Goal: Information Seeking & Learning: Learn about a topic

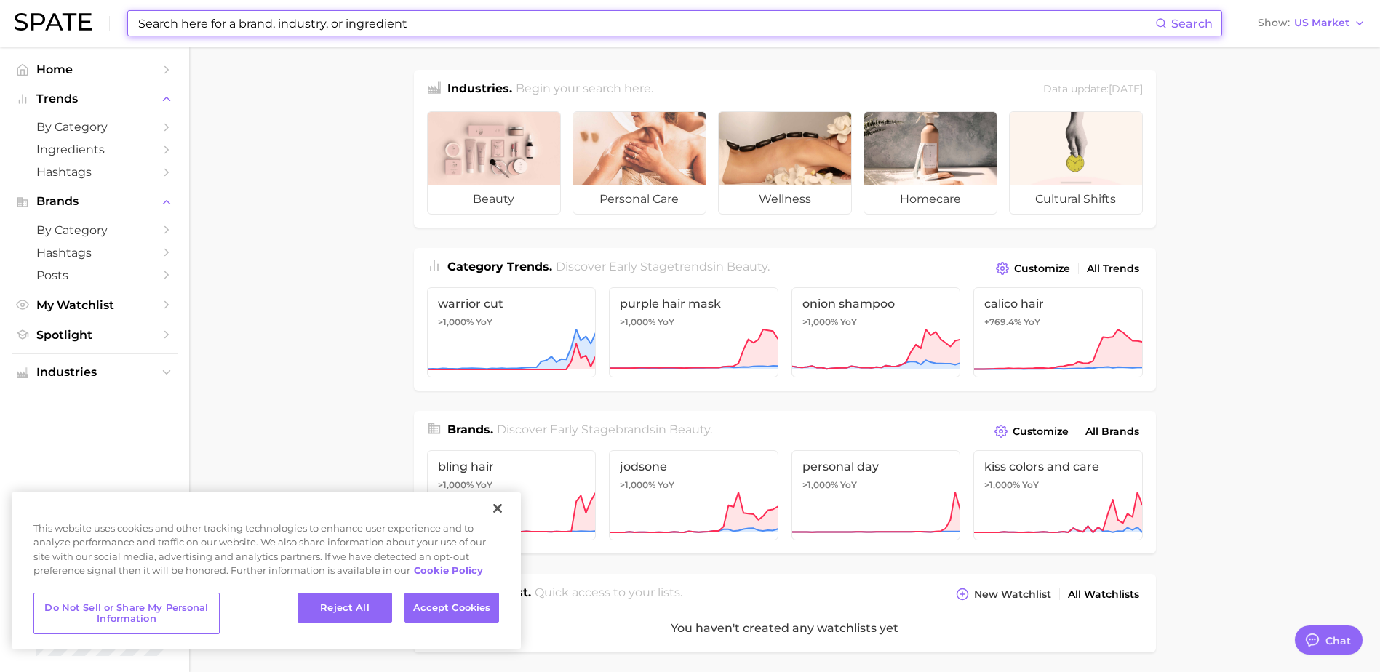
click at [1079, 31] on input at bounding box center [646, 23] width 1018 height 25
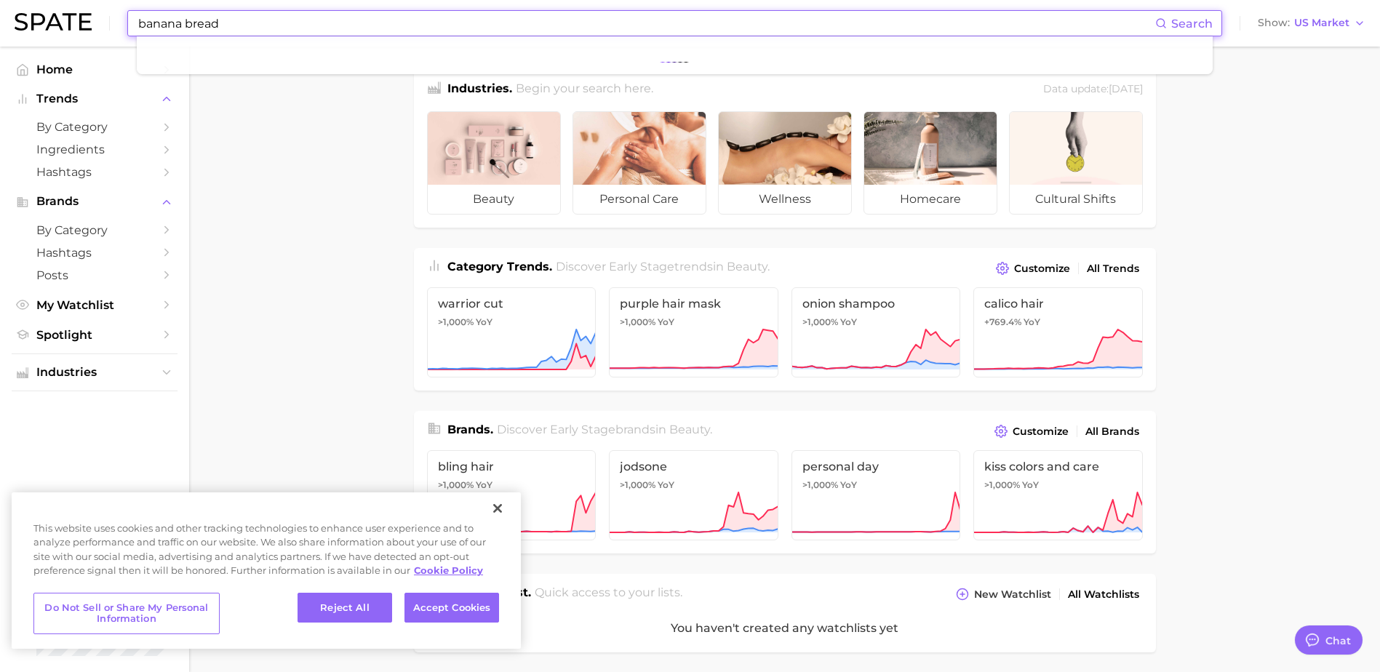
type input "banana bread"
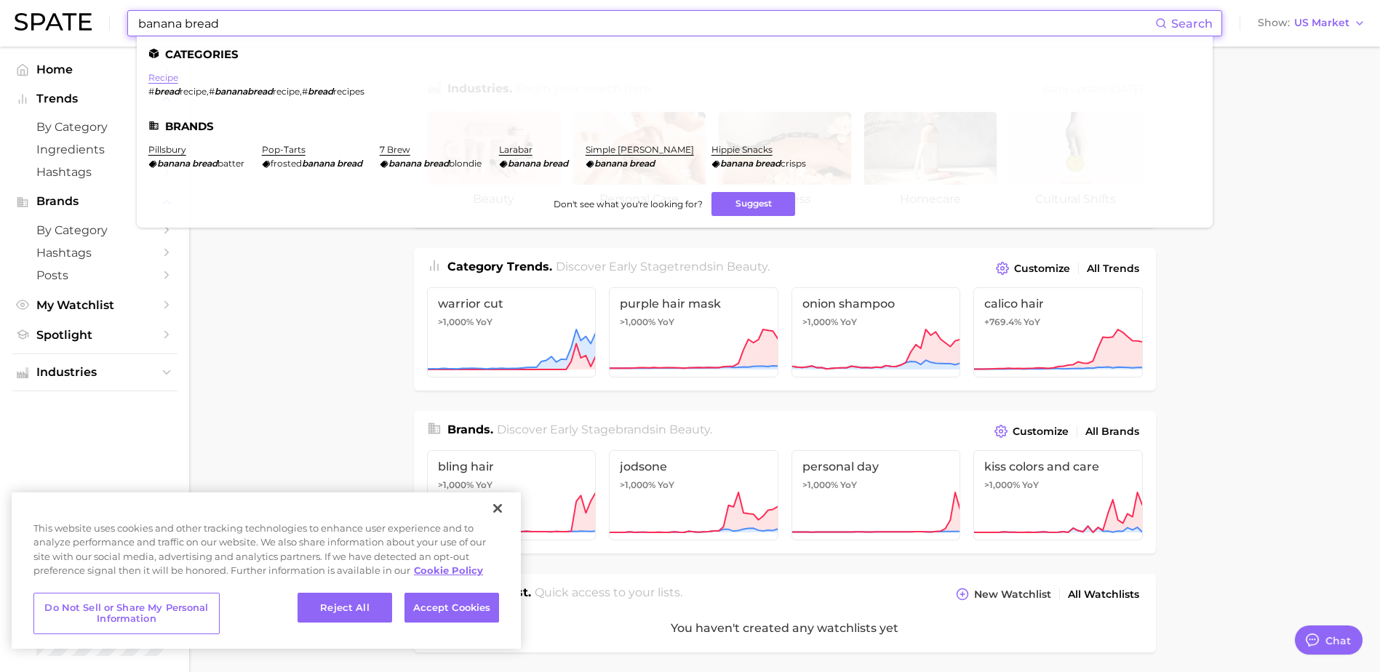
click at [164, 82] on link "recipe" at bounding box center [163, 77] width 30 height 11
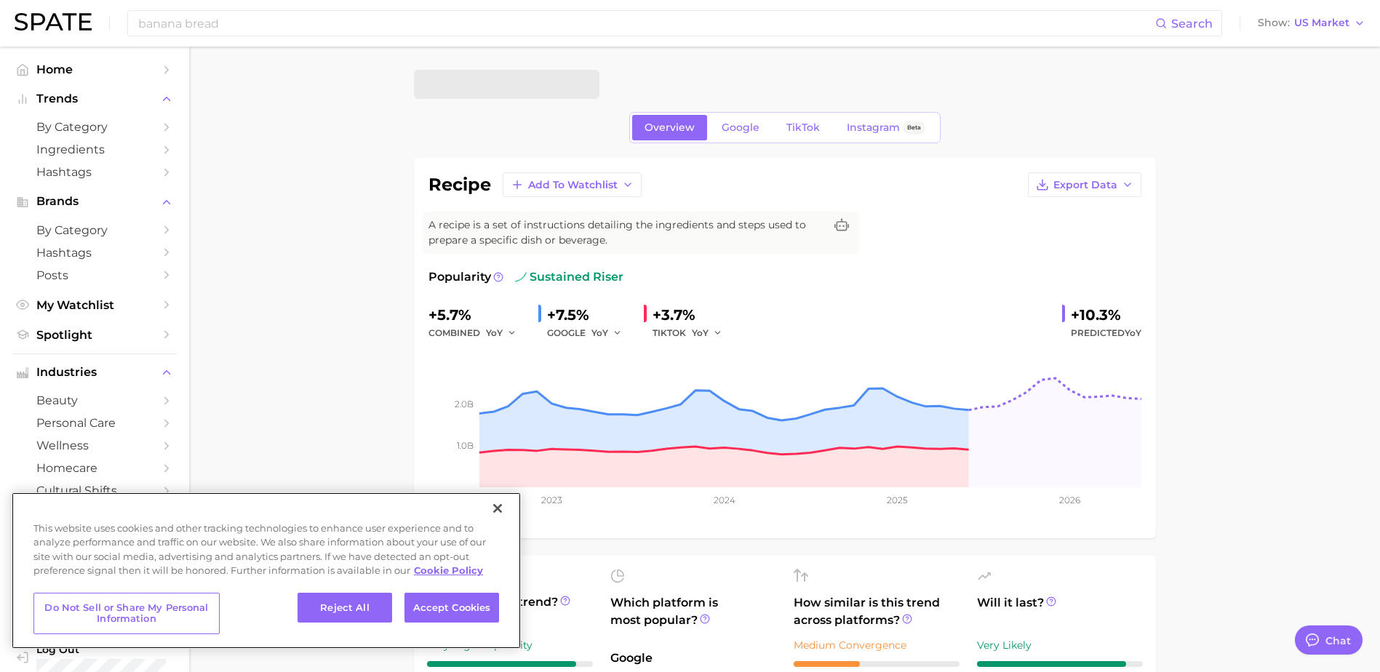
type textarea "x"
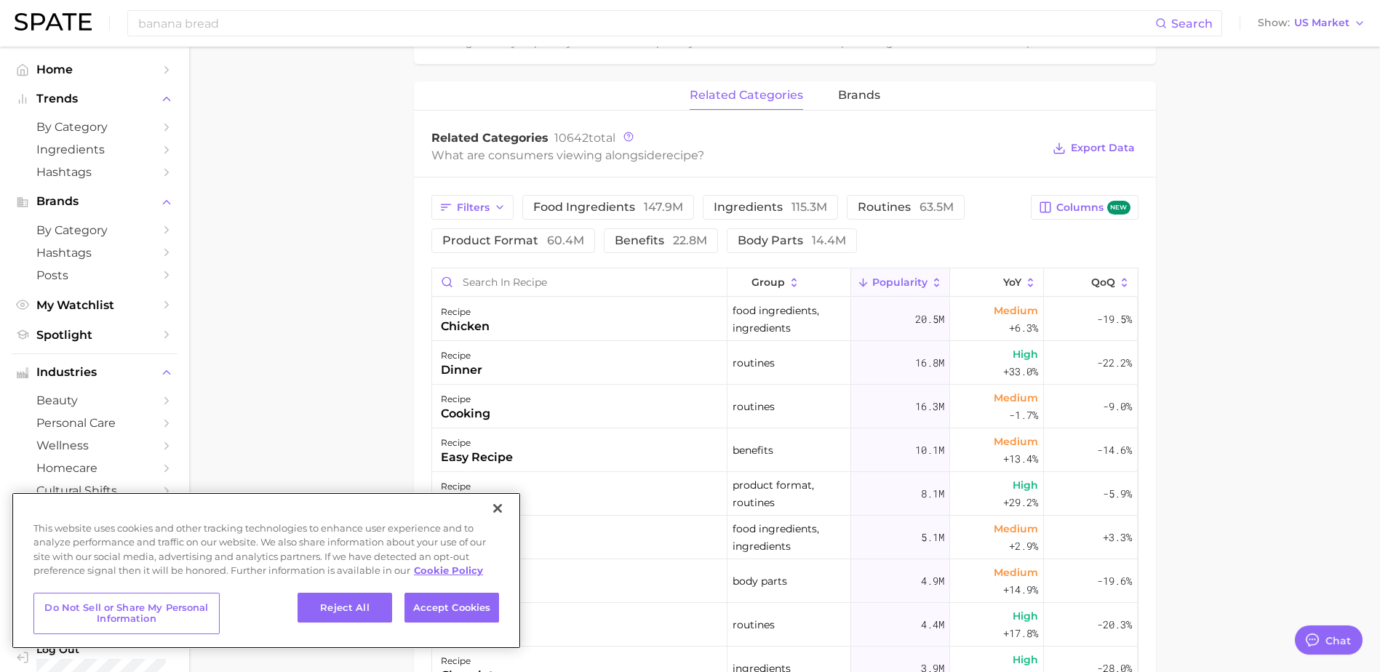
scroll to position [655, 0]
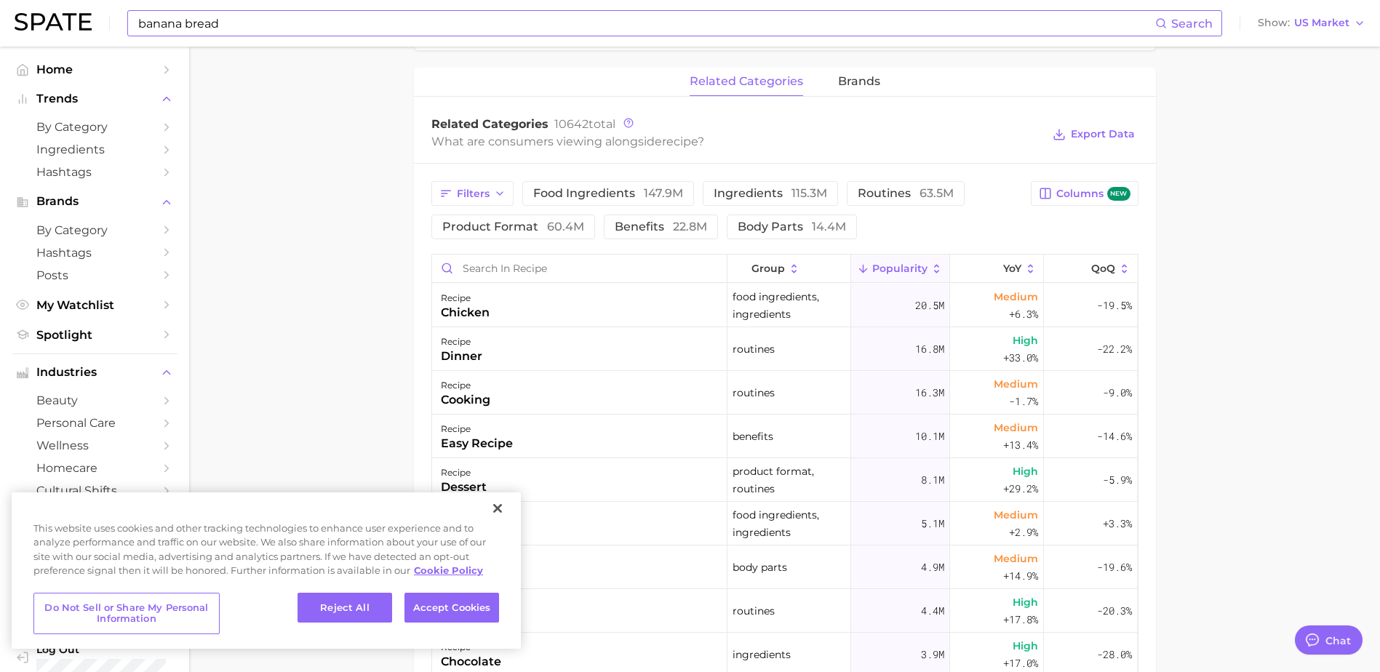
click at [210, 22] on input "banana bread" at bounding box center [646, 23] width 1018 height 25
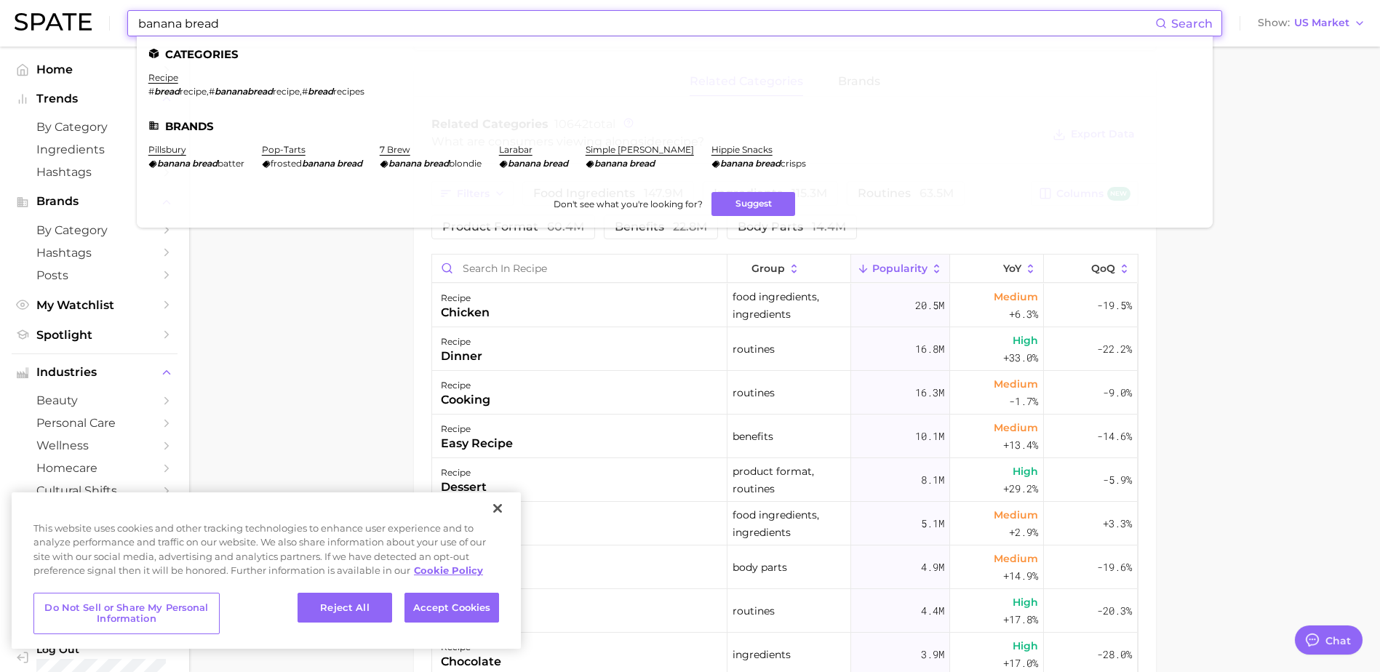
click at [237, 28] on input "banana bread" at bounding box center [646, 23] width 1018 height 25
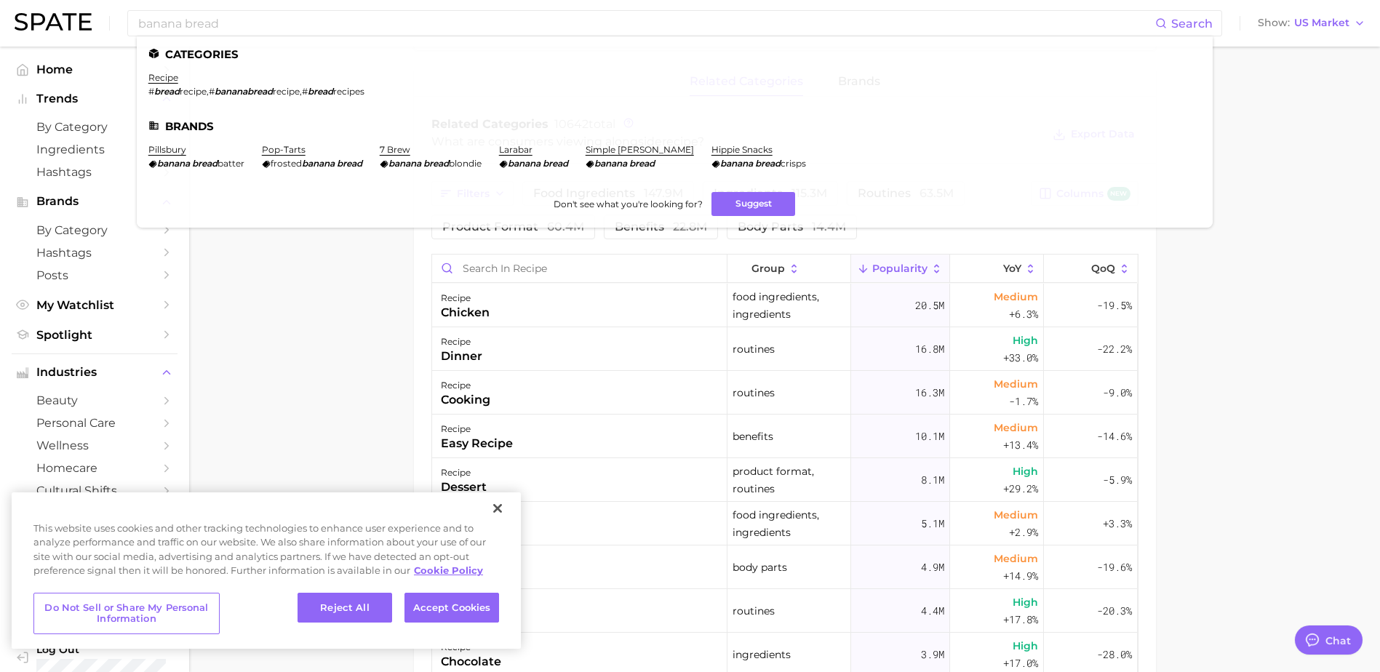
click at [307, 297] on main "recipe Overview Google TikTok Instagram Beta recipe Add to Watchlist Export Dat…" at bounding box center [784, 204] width 1191 height 1624
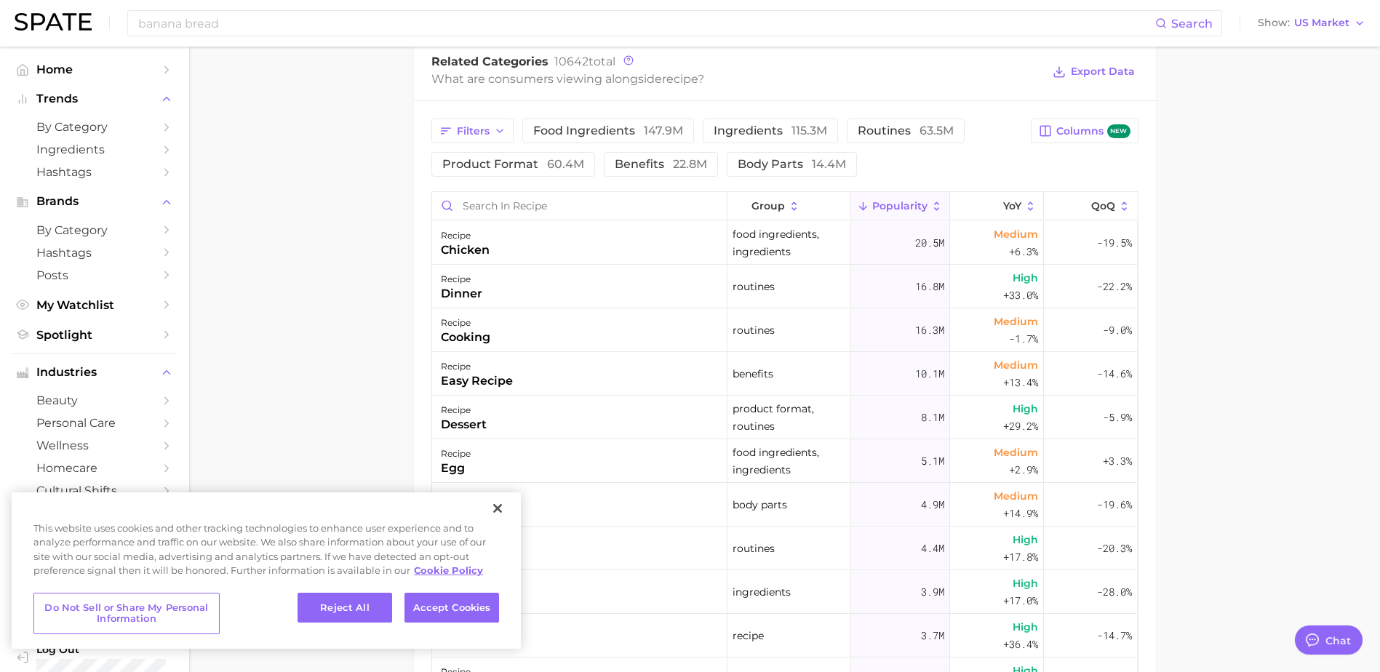
scroll to position [509, 0]
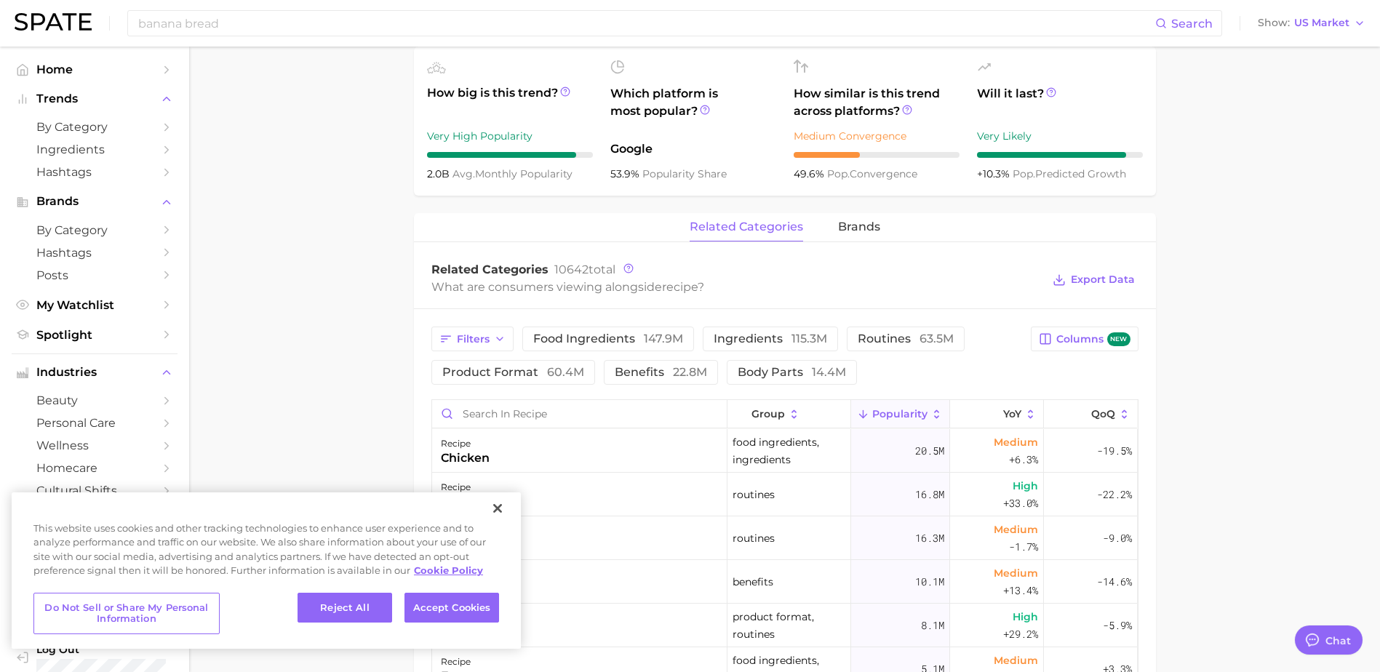
click at [908, 412] on span "Popularity" at bounding box center [899, 414] width 55 height 12
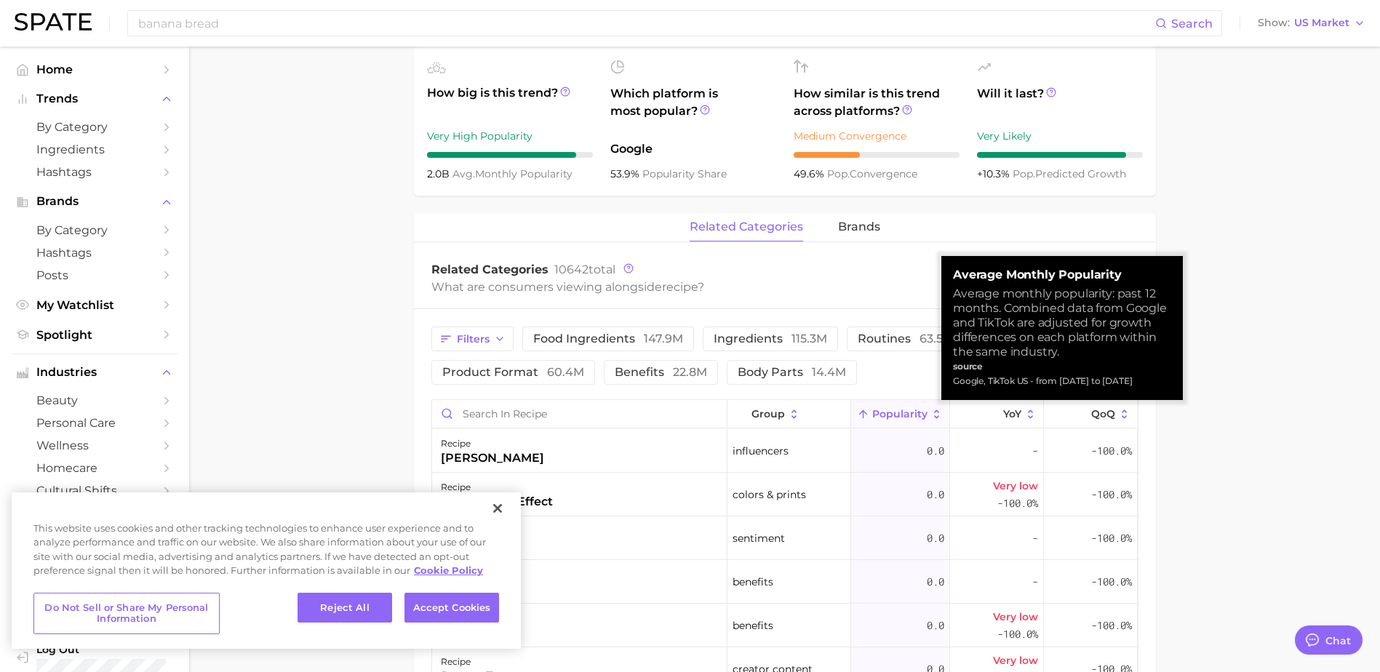
click at [899, 415] on span "Popularity" at bounding box center [899, 414] width 55 height 12
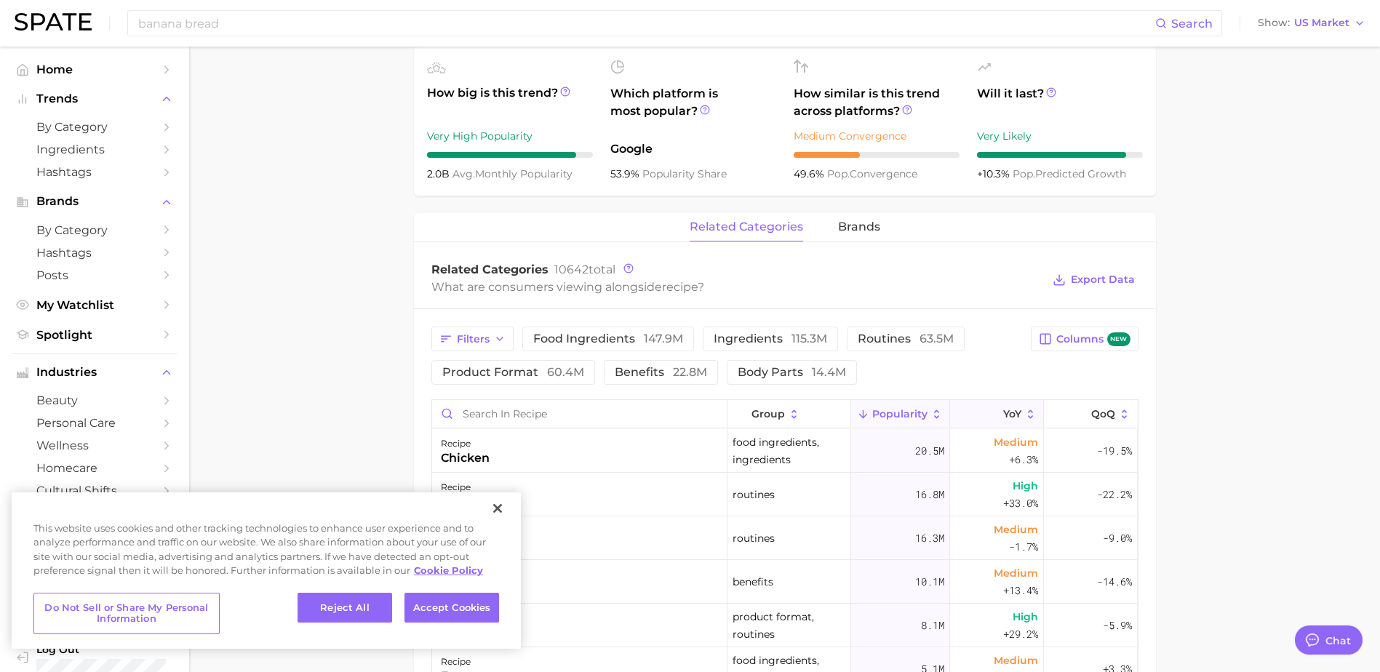
click at [1012, 416] on button "YoY" at bounding box center [997, 414] width 94 height 28
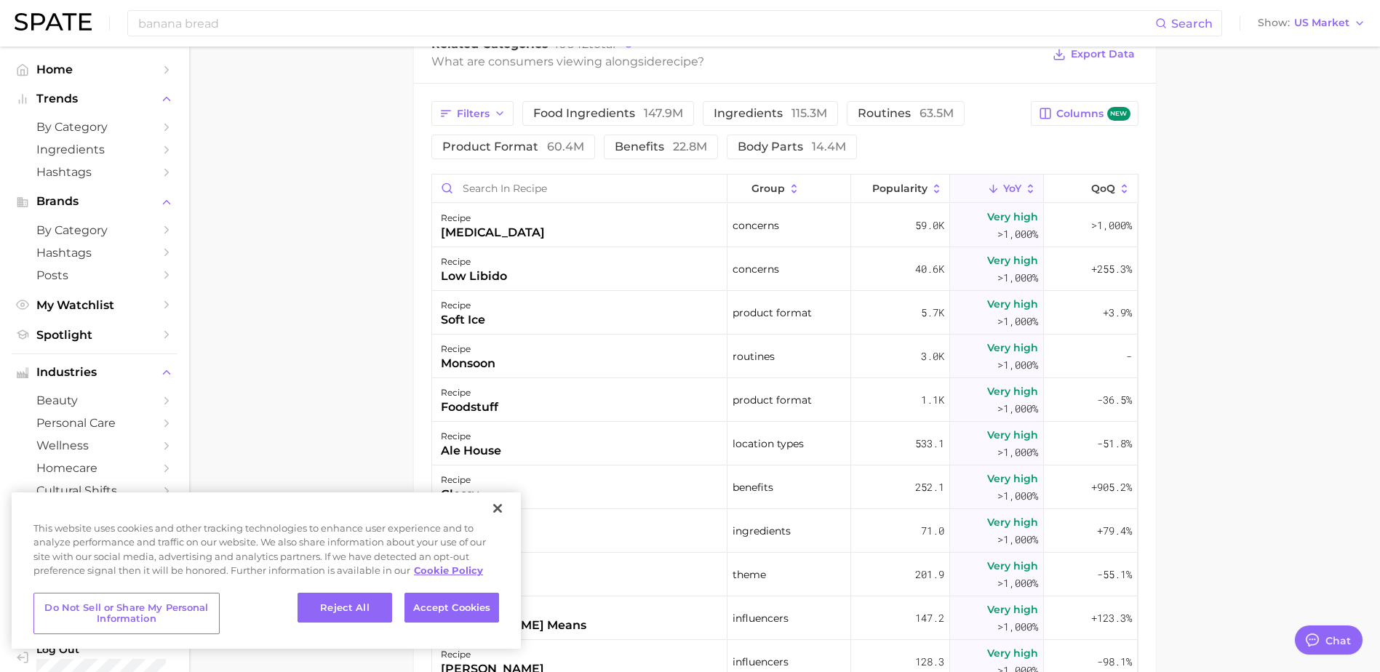
scroll to position [562, 0]
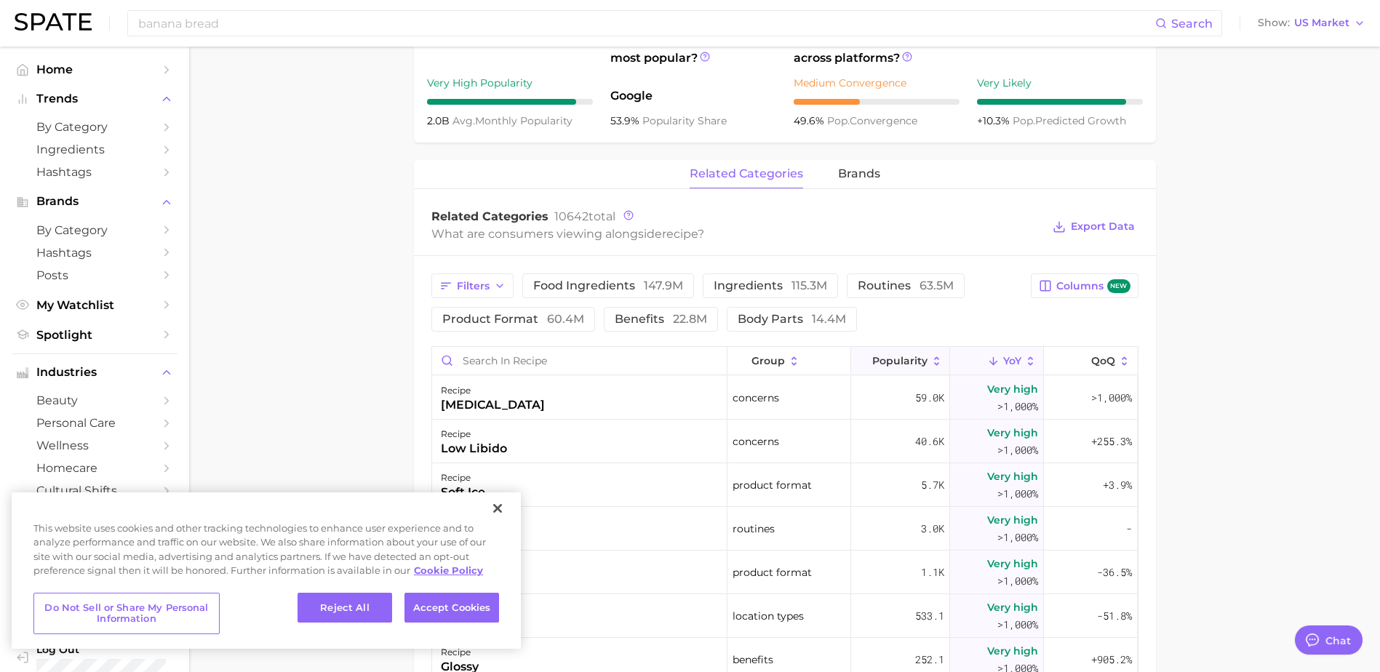
click at [904, 362] on span "Popularity" at bounding box center [899, 361] width 55 height 12
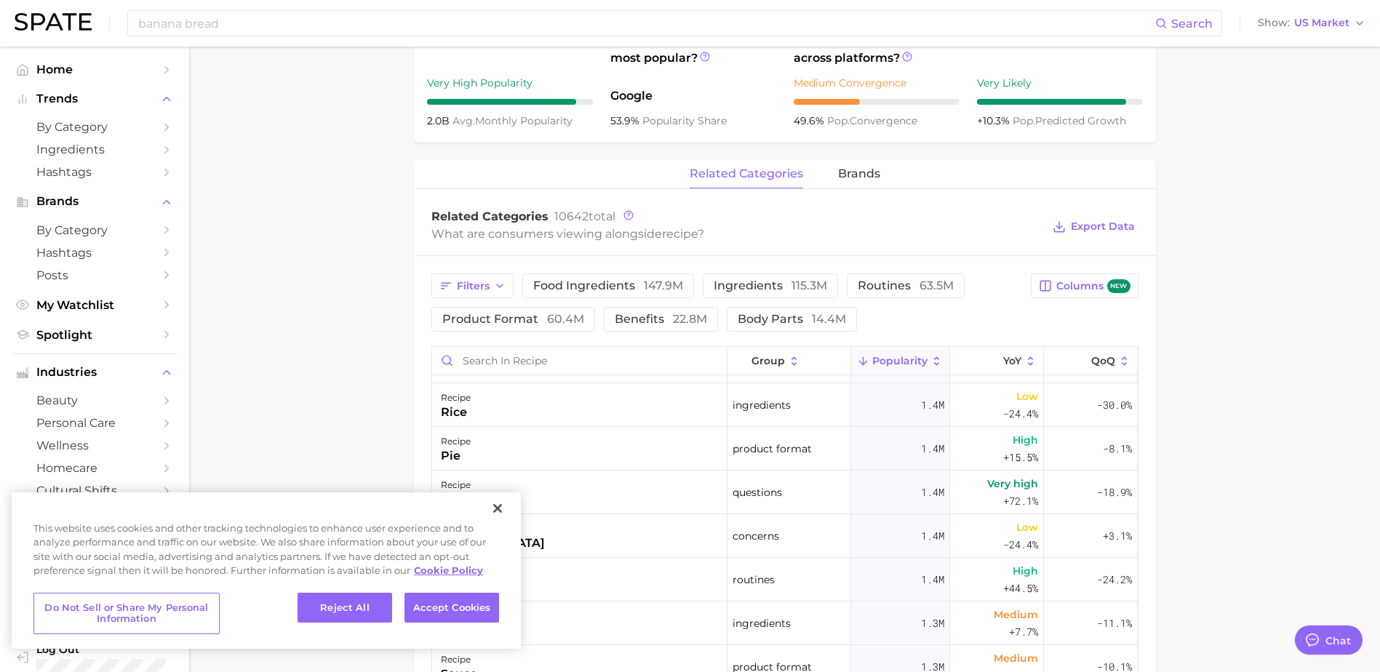
scroll to position [1600, 0]
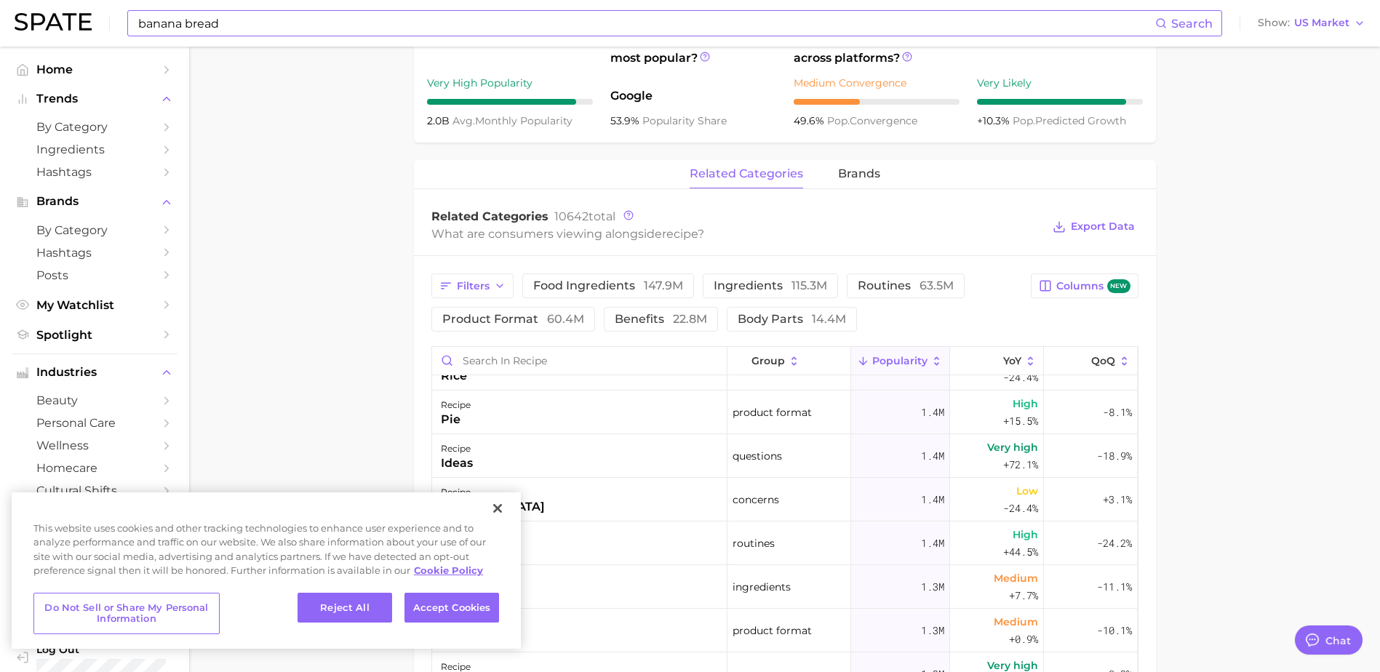
click at [223, 23] on input "banana bread" at bounding box center [646, 23] width 1018 height 25
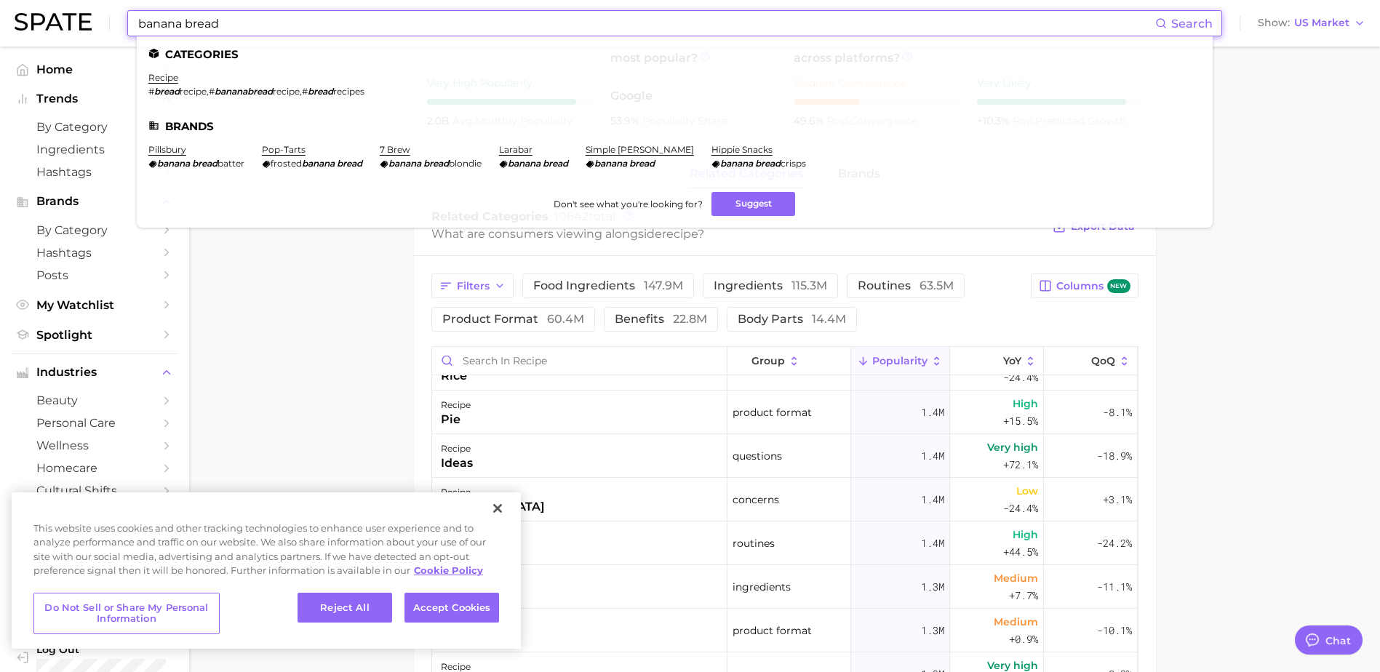
click at [223, 23] on input "banana bread" at bounding box center [646, 23] width 1018 height 25
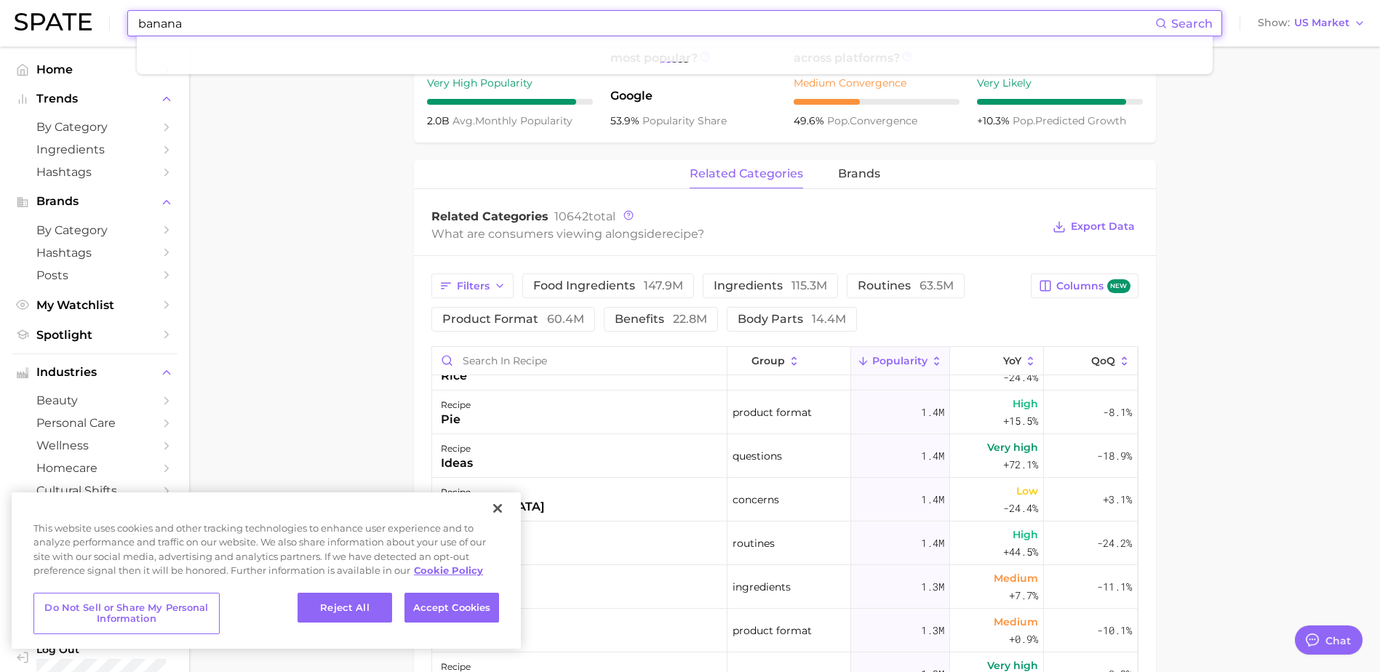
type input "banana"
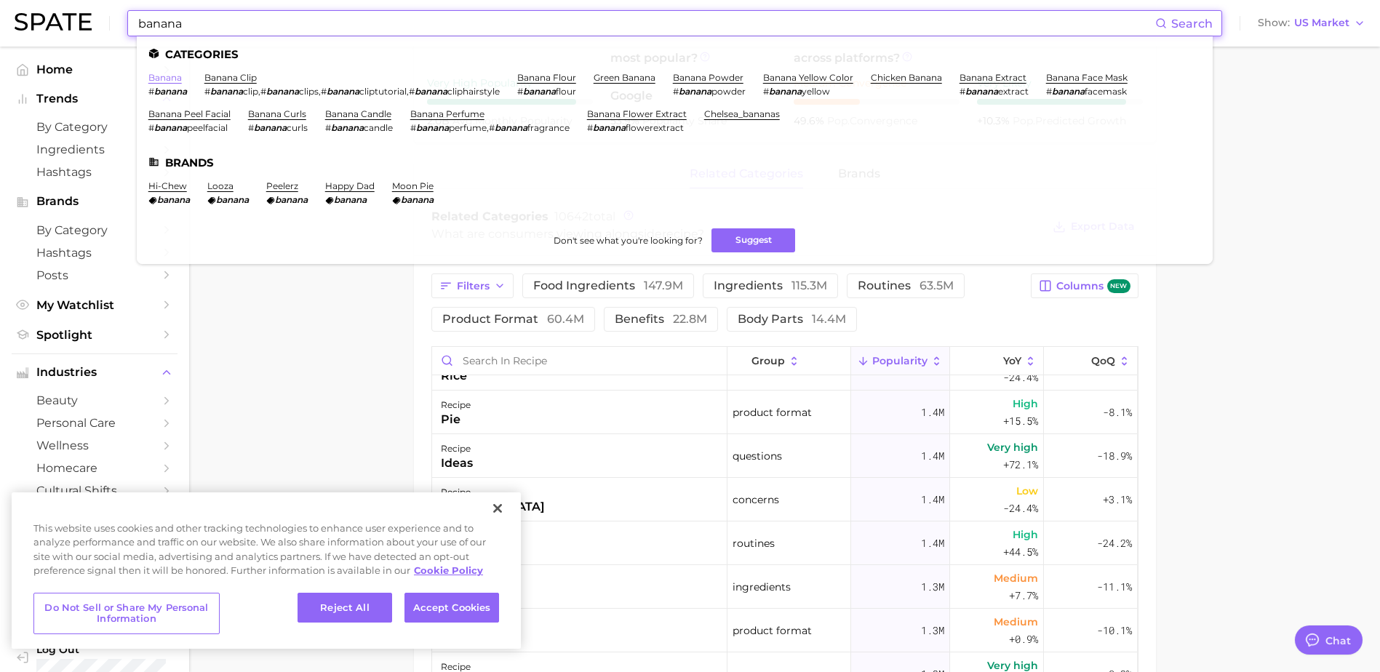
click at [165, 76] on link "banana" at bounding box center [164, 77] width 33 height 11
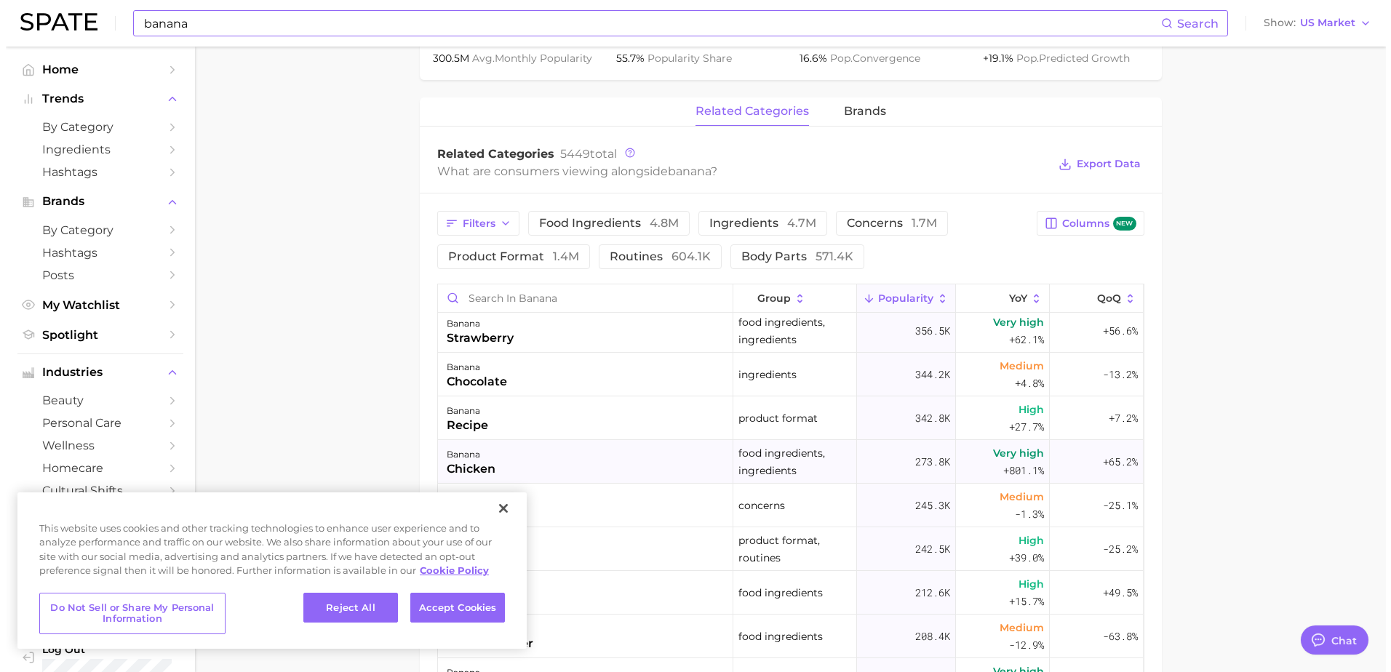
scroll to position [73, 0]
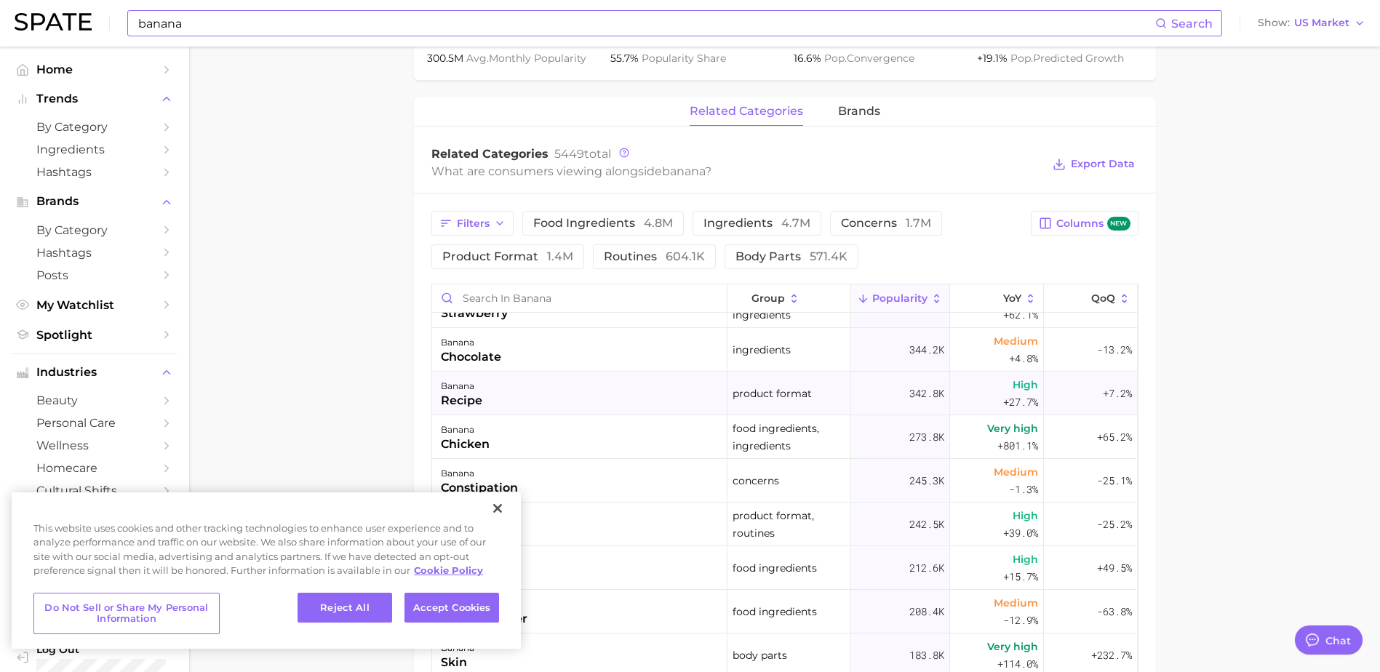
click at [1003, 391] on span "High +27.7%" at bounding box center [1020, 393] width 35 height 35
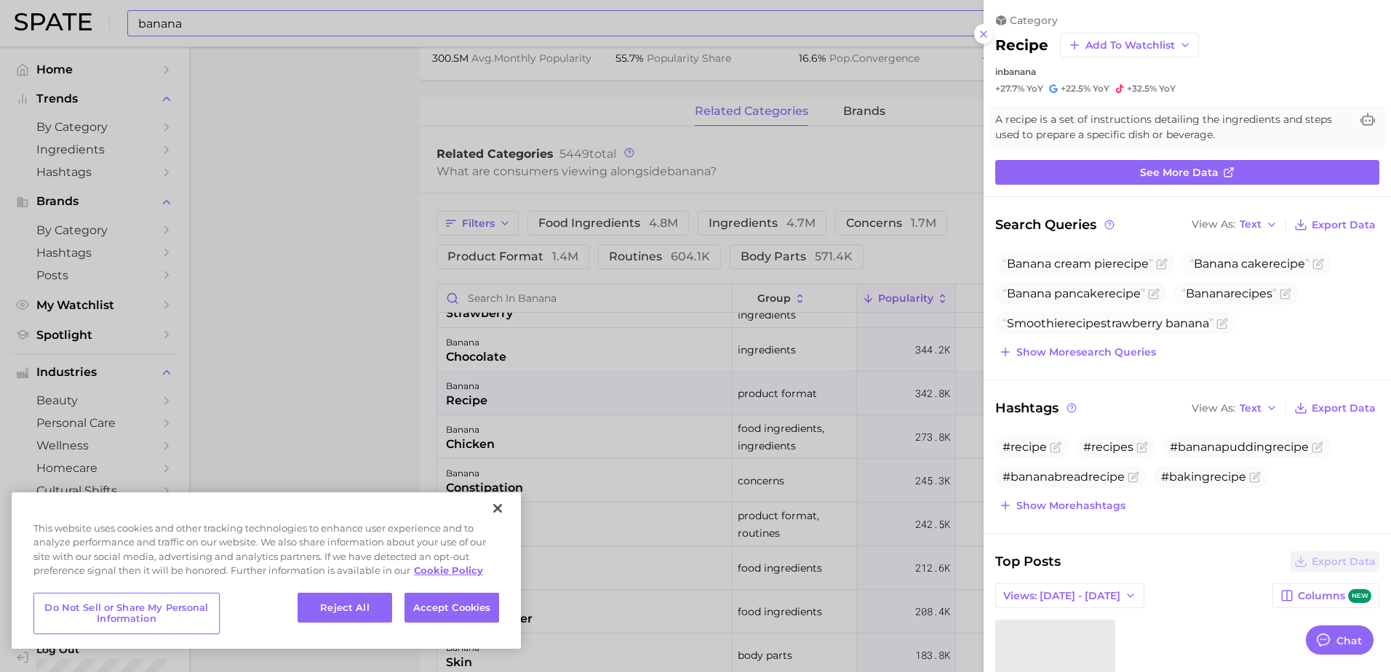
scroll to position [0, 0]
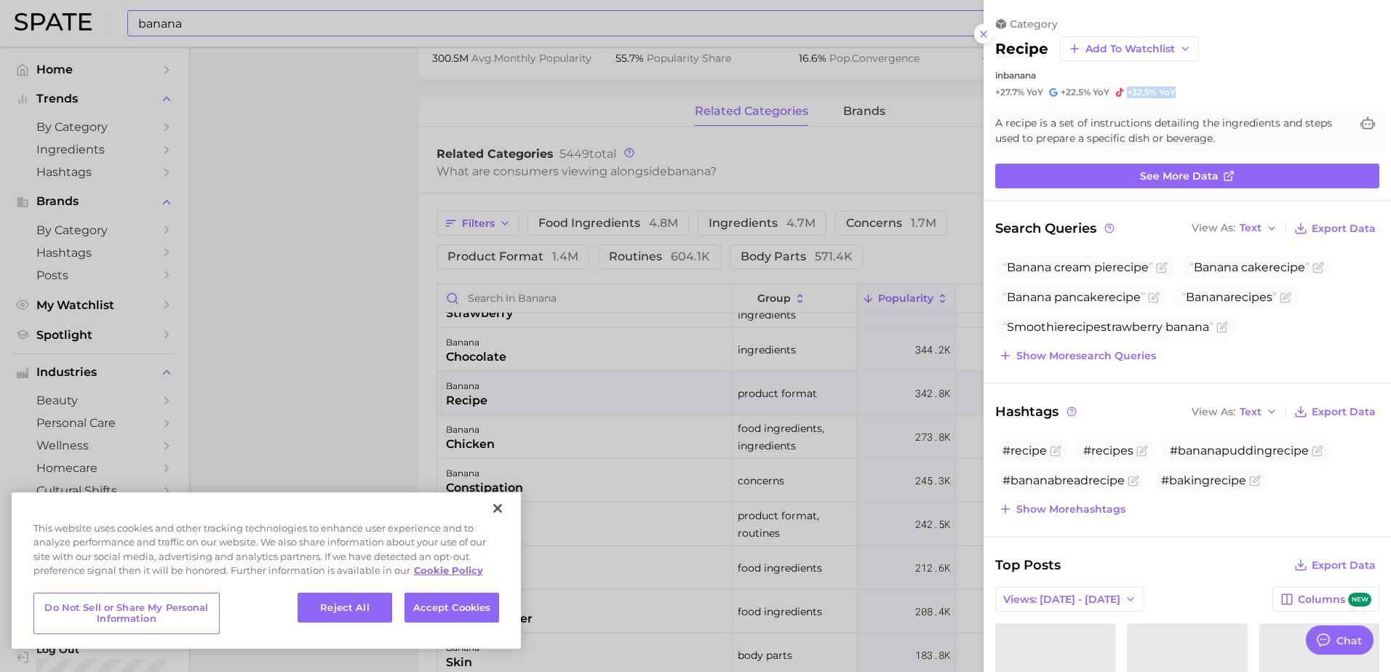
drag, startPoint x: 1175, startPoint y: 88, endPoint x: 1119, endPoint y: 92, distance: 55.4
click at [1119, 92] on div "+27.7% YoY +22.5% YoY +32.5% YoY" at bounding box center [1187, 93] width 384 height 12
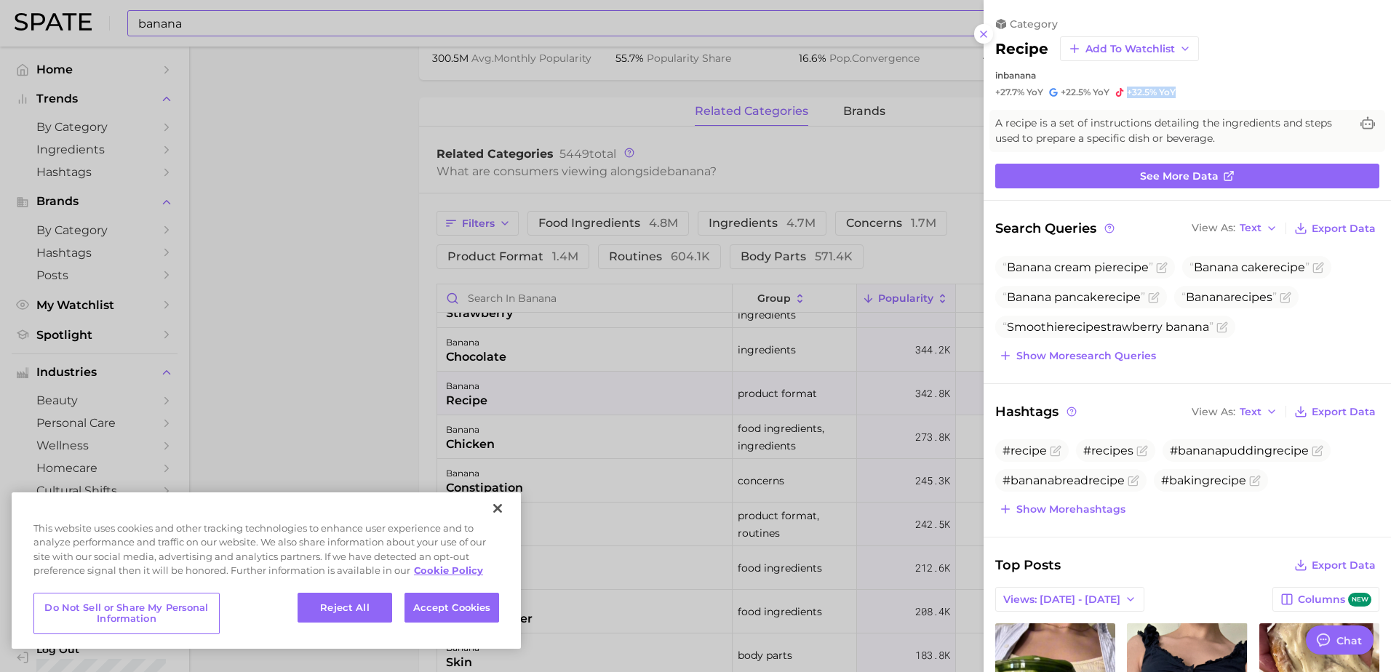
copy span "+32.5% YoY"
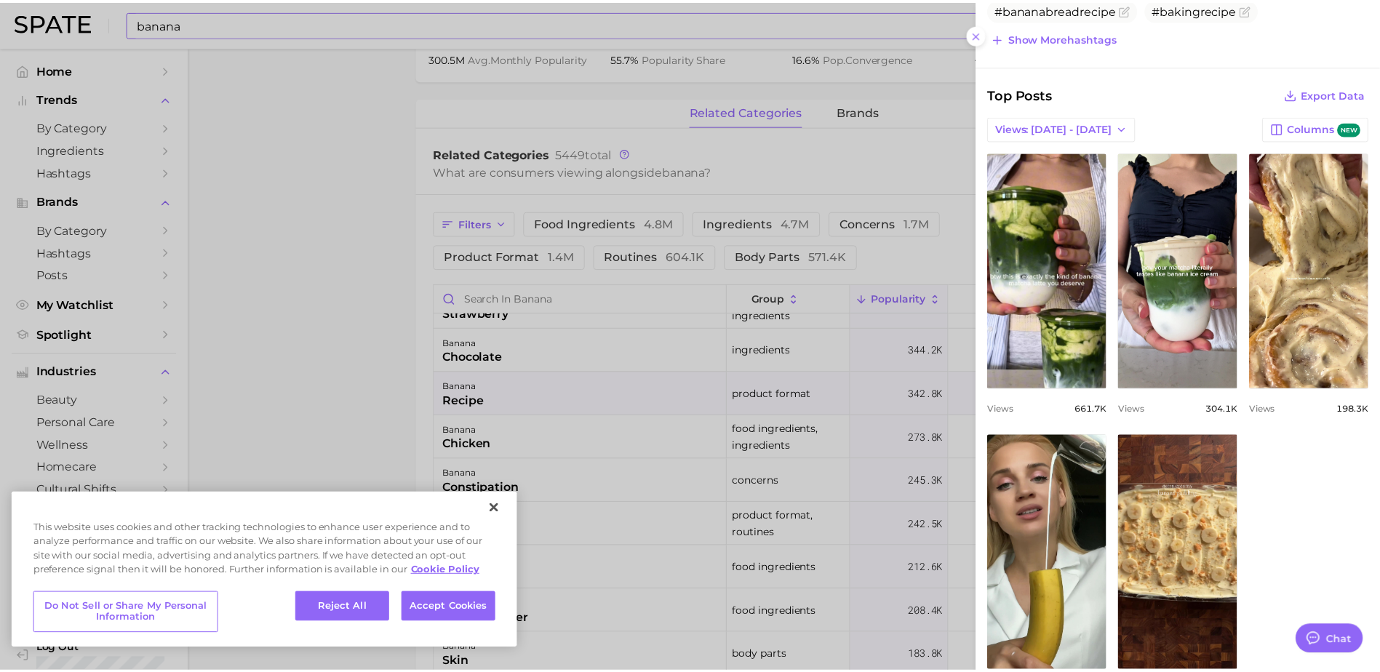
scroll to position [545, 0]
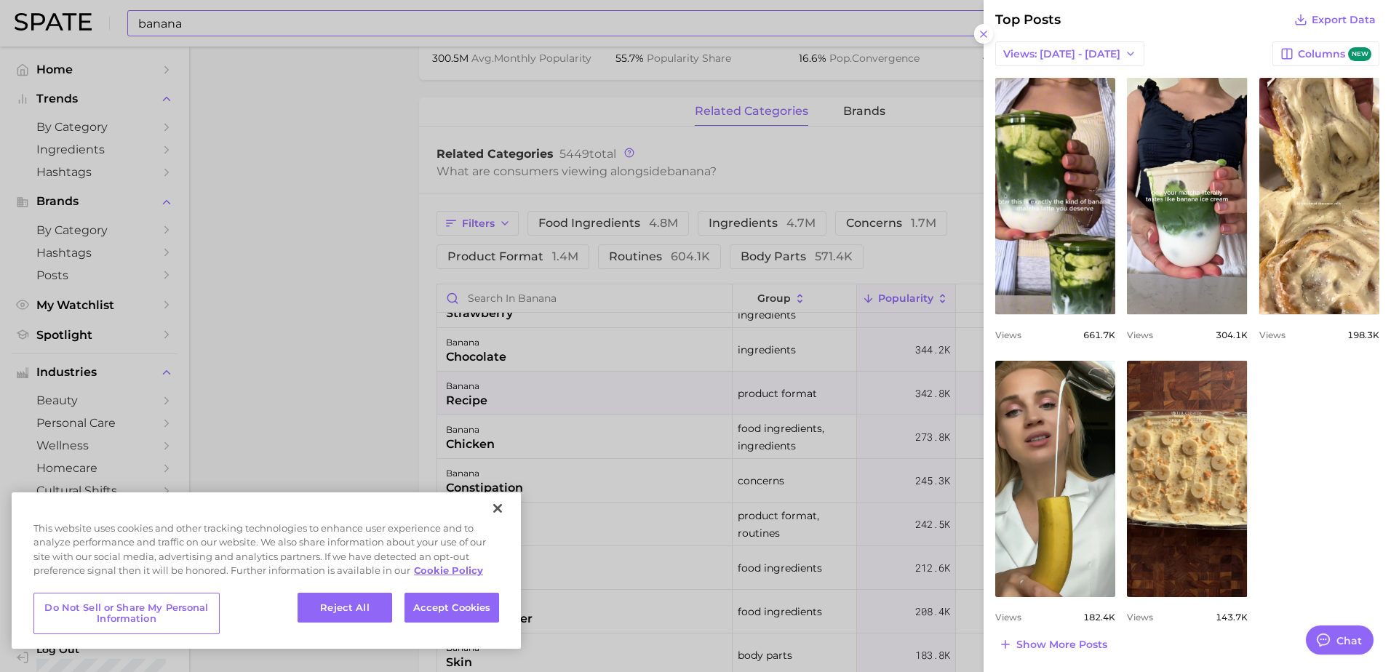
click at [328, 216] on div at bounding box center [695, 336] width 1391 height 672
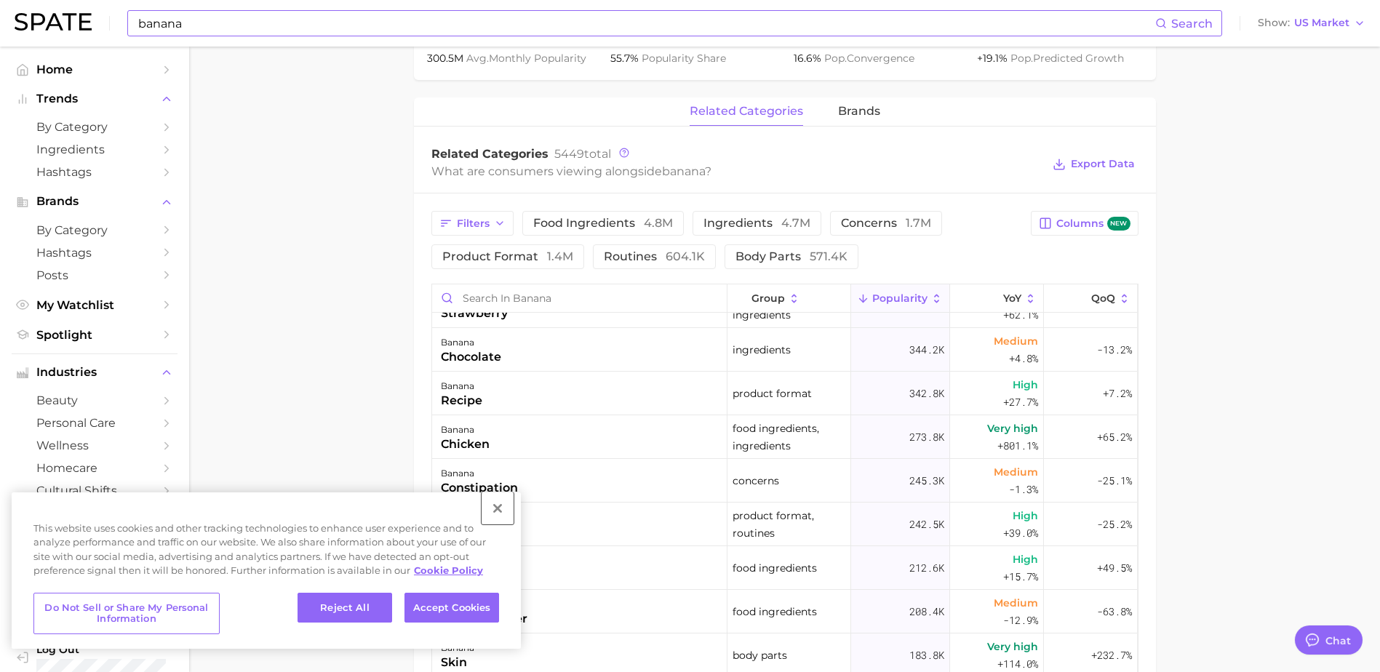
click at [497, 511] on button "Close" at bounding box center [497, 508] width 32 height 32
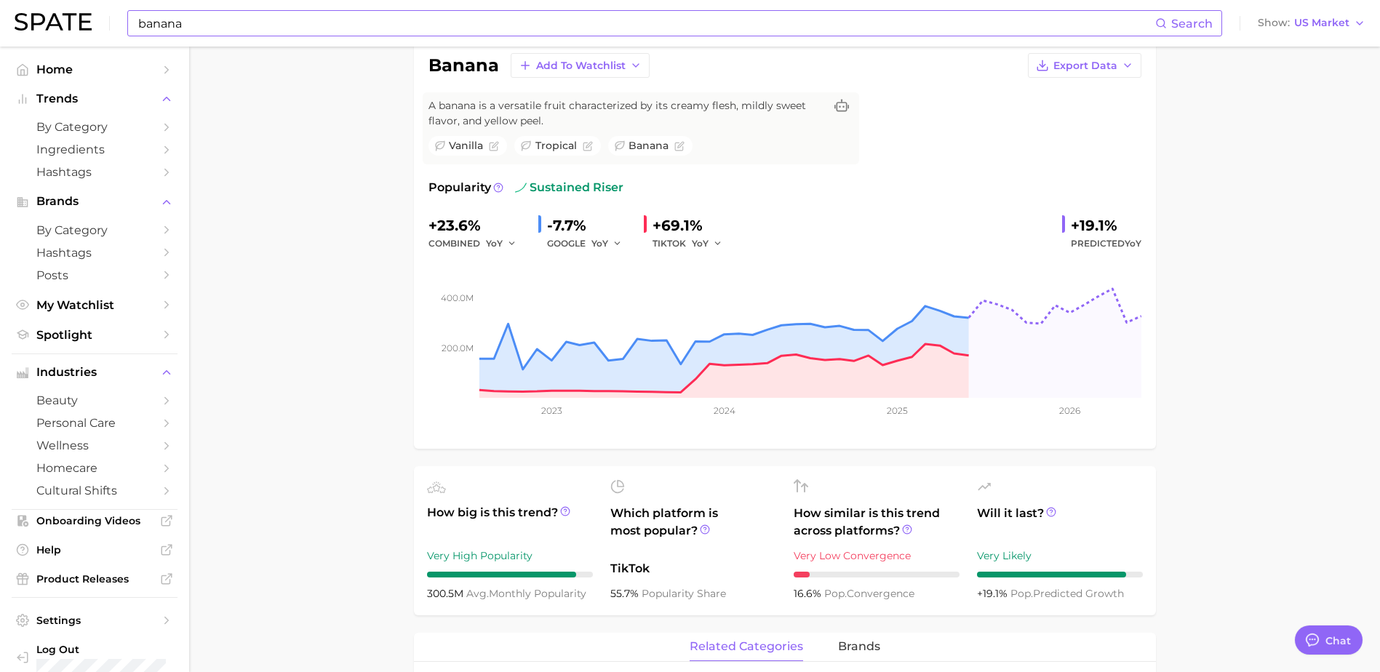
scroll to position [0, 0]
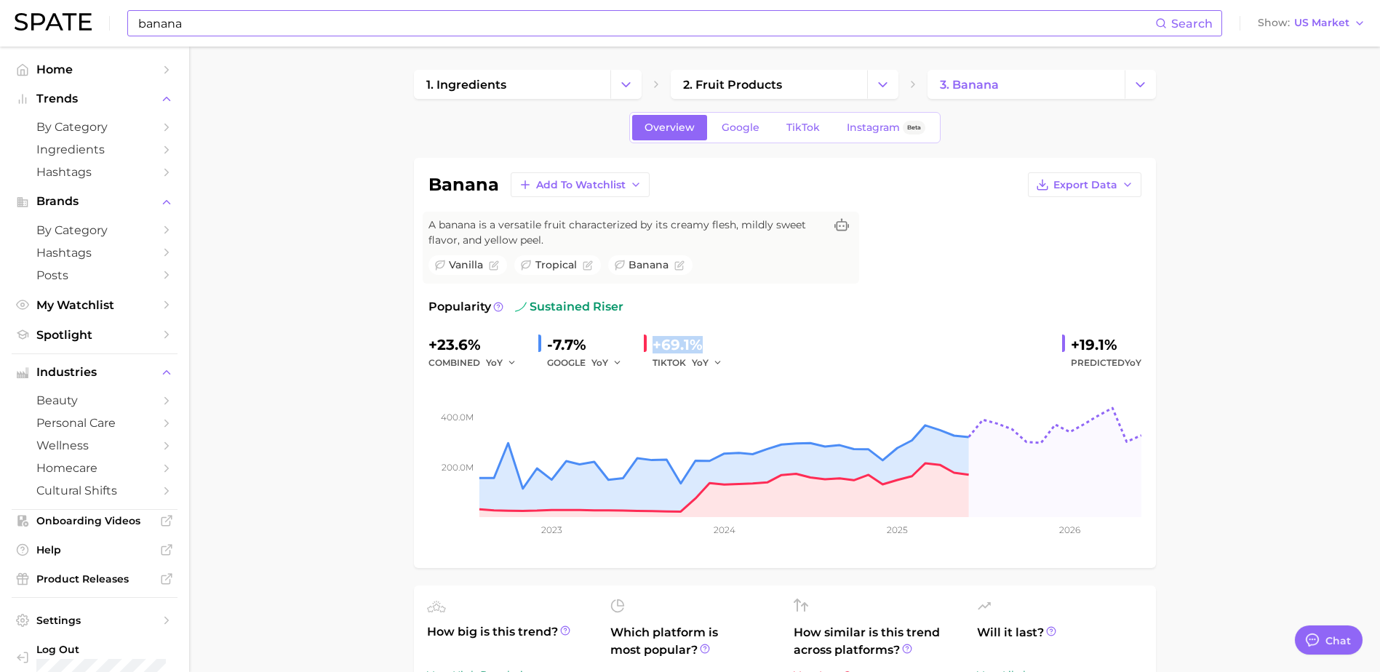
drag, startPoint x: 721, startPoint y: 345, endPoint x: 650, endPoint y: 351, distance: 70.8
click at [650, 351] on div "+69.1% TIKTOK YoY" at bounding box center [688, 352] width 89 height 39
copy div "+69.1%"
